Goal: Check status: Check status

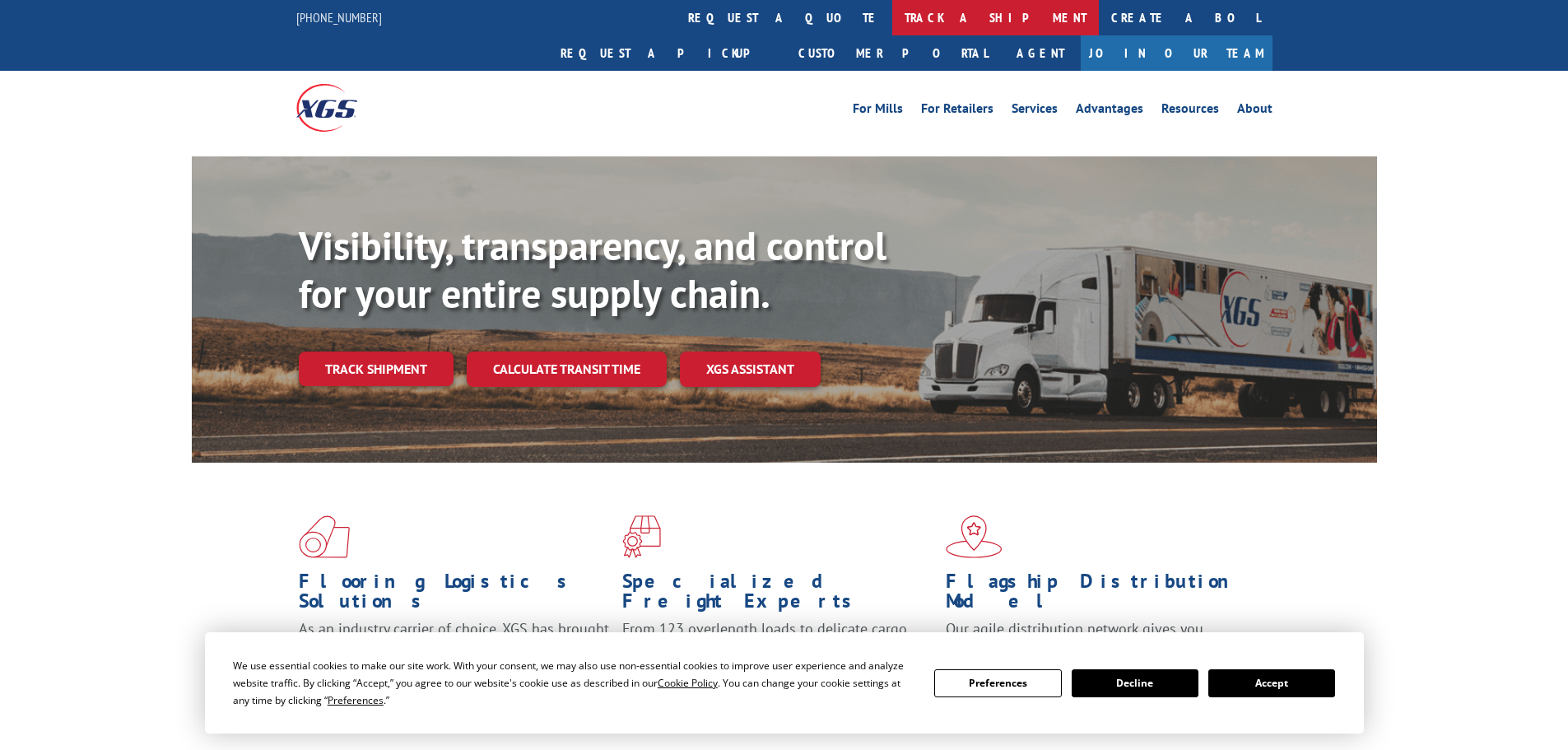
click at [892, 11] on link "track a shipment" at bounding box center [996, 18] width 207 height 35
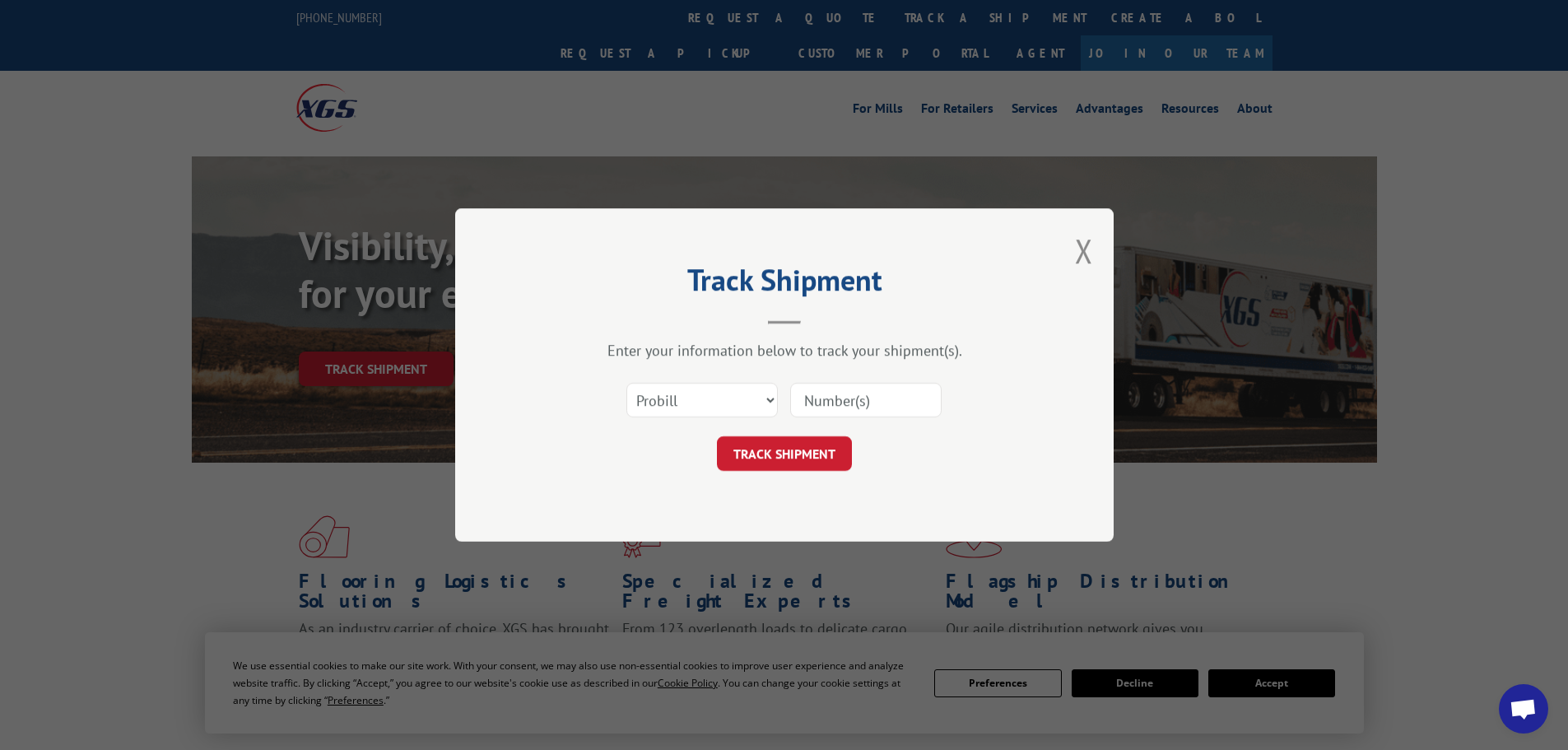
click at [825, 418] on div at bounding box center [866, 399] width 151 height 38
click at [816, 408] on input at bounding box center [866, 399] width 151 height 34
click at [746, 389] on select "Select category... Probill BOL PO" at bounding box center [701, 399] width 151 height 34
select select "bol"
click at [626, 383] on select "Select category... Probill BOL PO" at bounding box center [701, 399] width 151 height 34
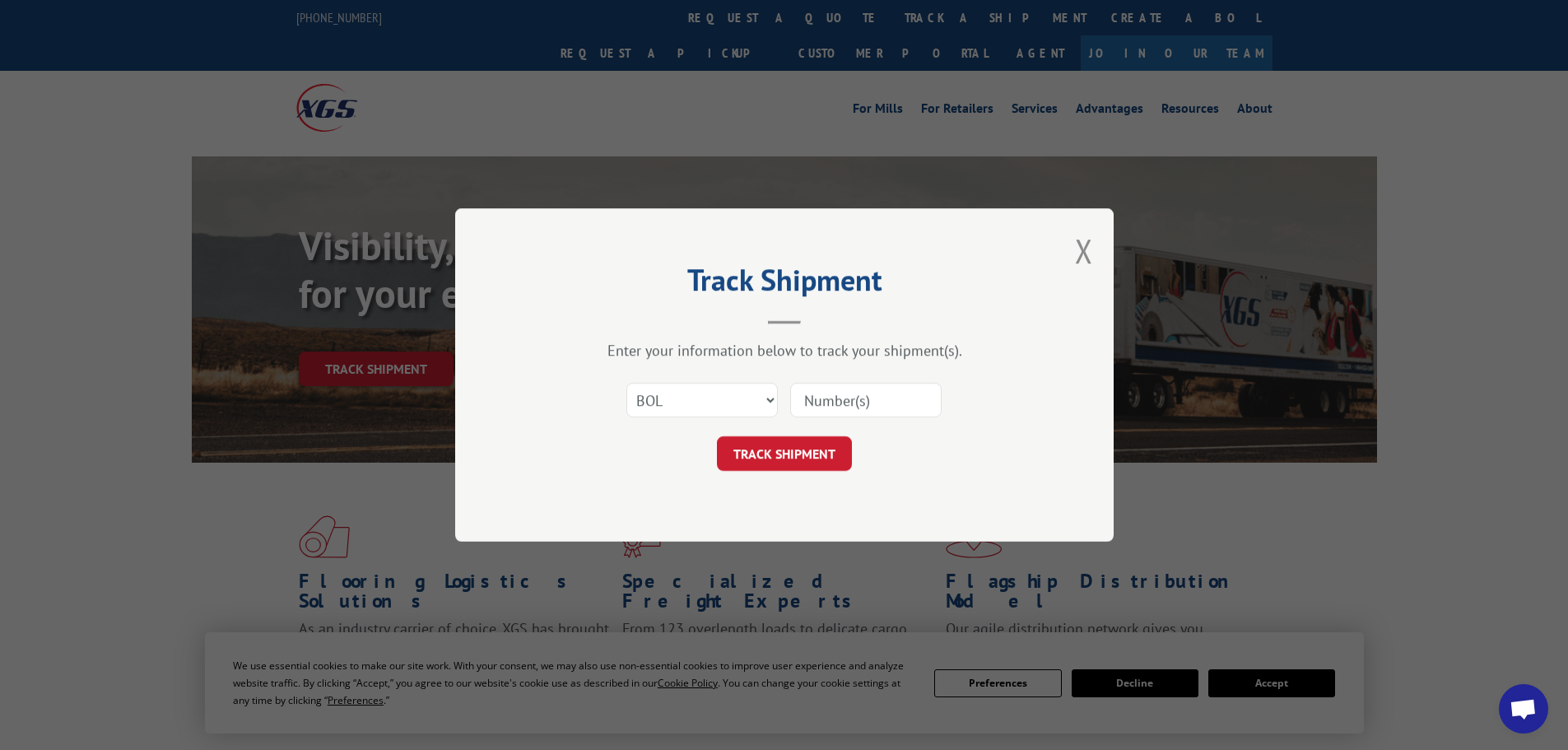
click at [803, 405] on input at bounding box center [866, 399] width 151 height 34
paste input "5211817"
type input "5211817"
click at [717, 436] on button "TRACK SHIPMENT" at bounding box center [784, 453] width 135 height 34
